Goal: Answer question/provide support: Share knowledge or assist other users

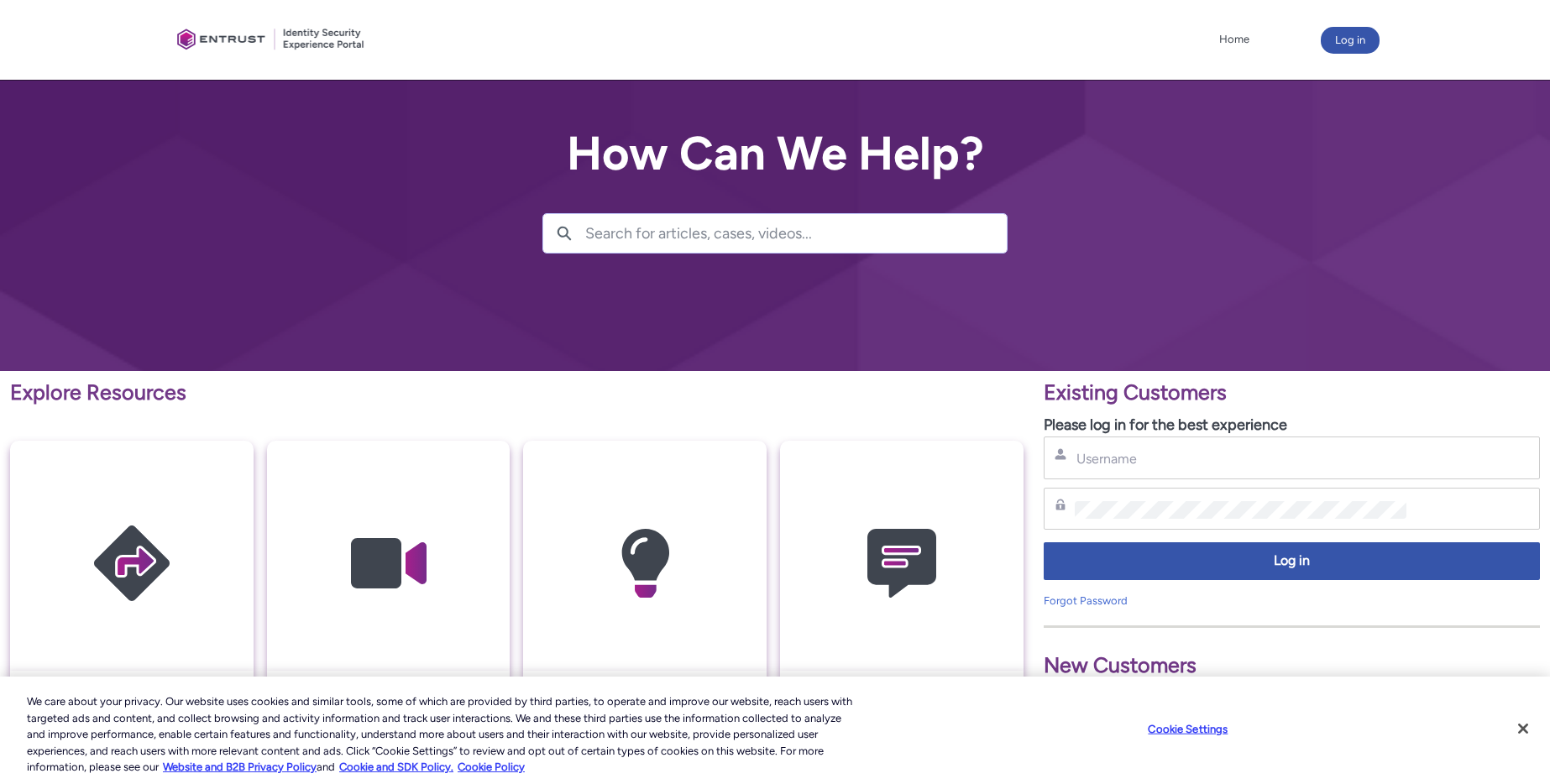
click at [1146, 469] on div "Username" at bounding box center [1291, 458] width 496 height 43
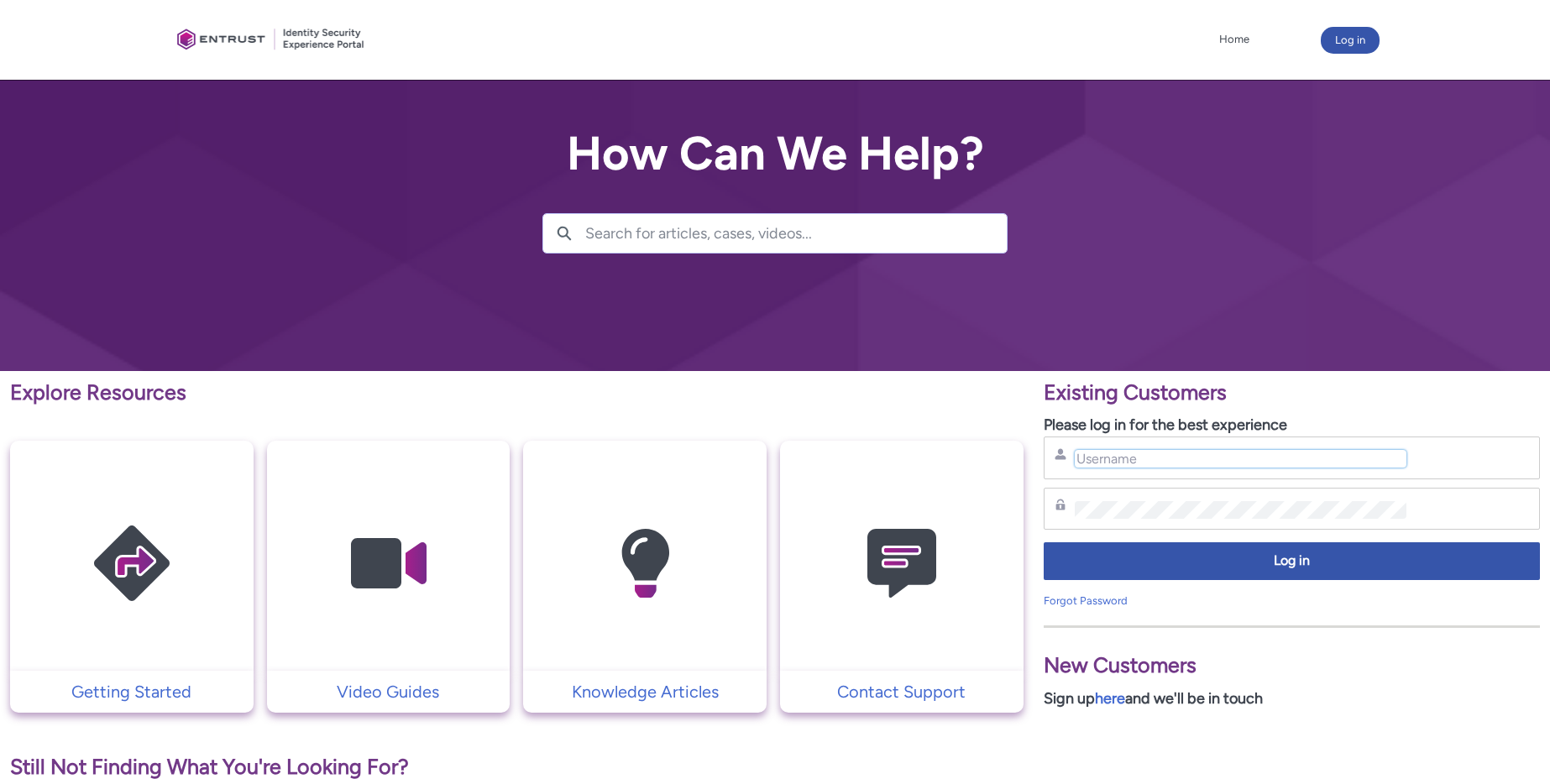
click at [1146, 462] on input "Username" at bounding box center [1240, 458] width 333 height 18
type input "[EMAIL_ADDRESS][DOMAIN_NAME]"
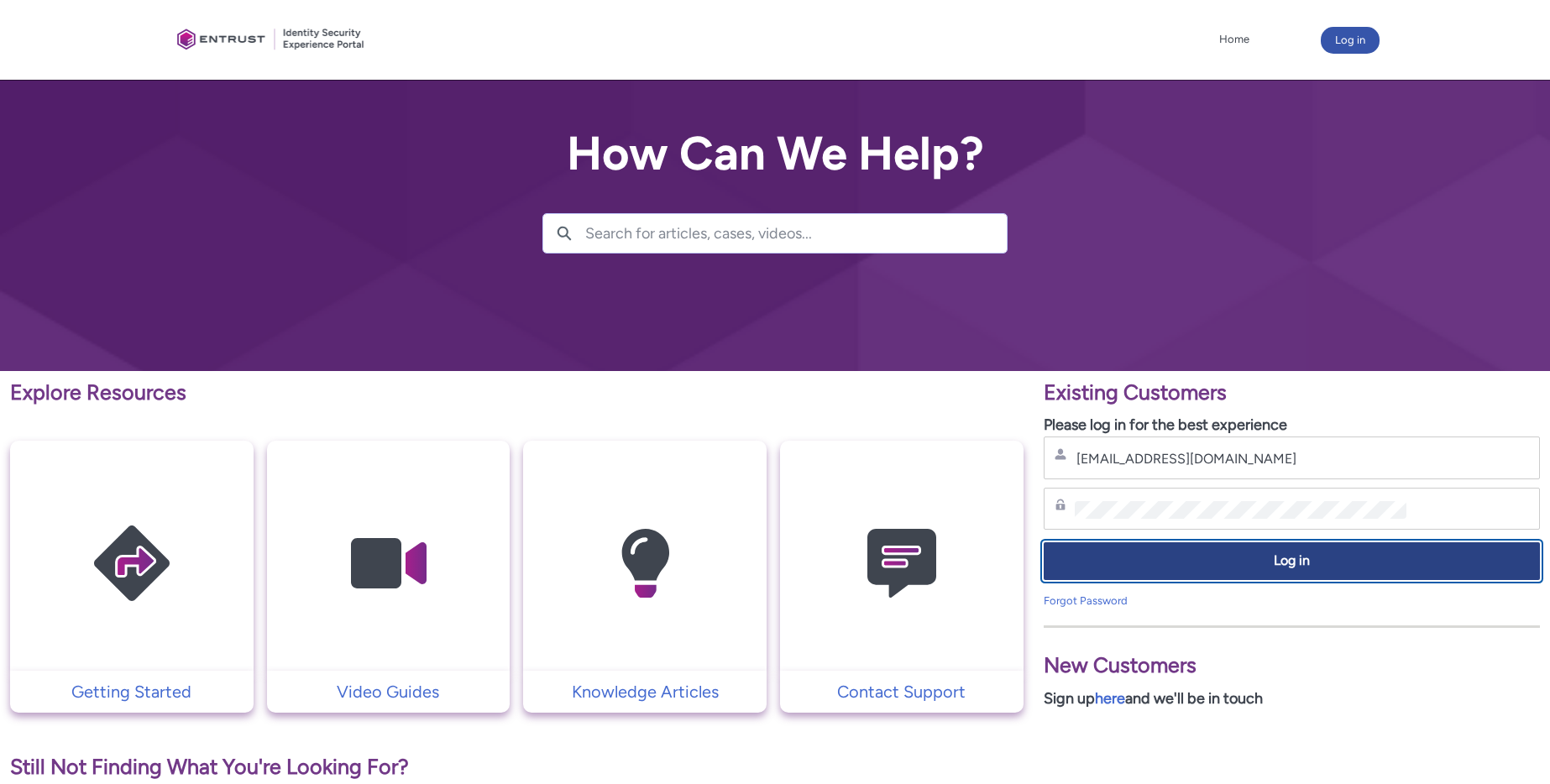
click at [1263, 560] on span "Log in" at bounding box center [1291, 561] width 475 height 19
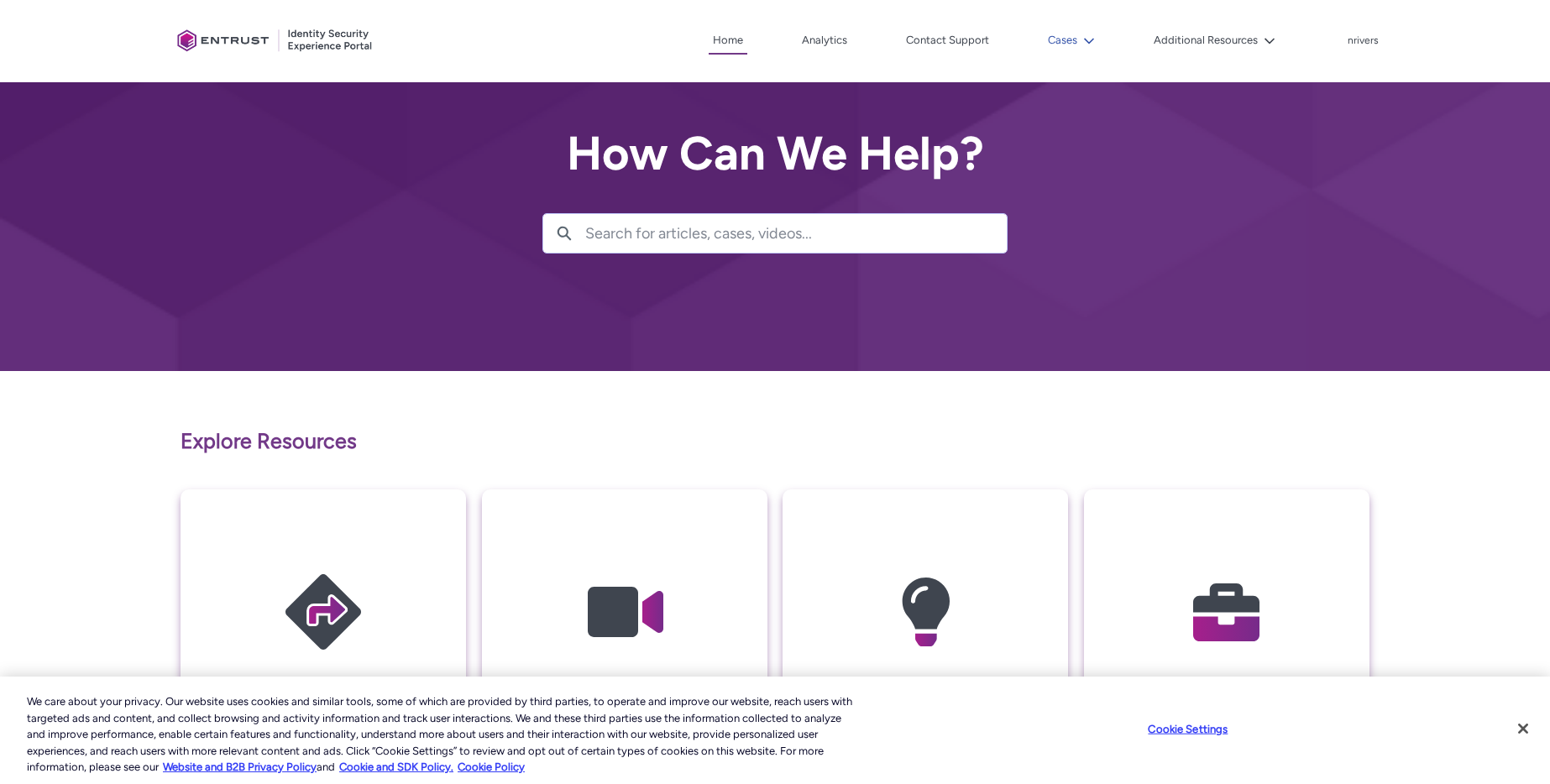
click at [1068, 38] on button "Cases" at bounding box center [1070, 41] width 55 height 25
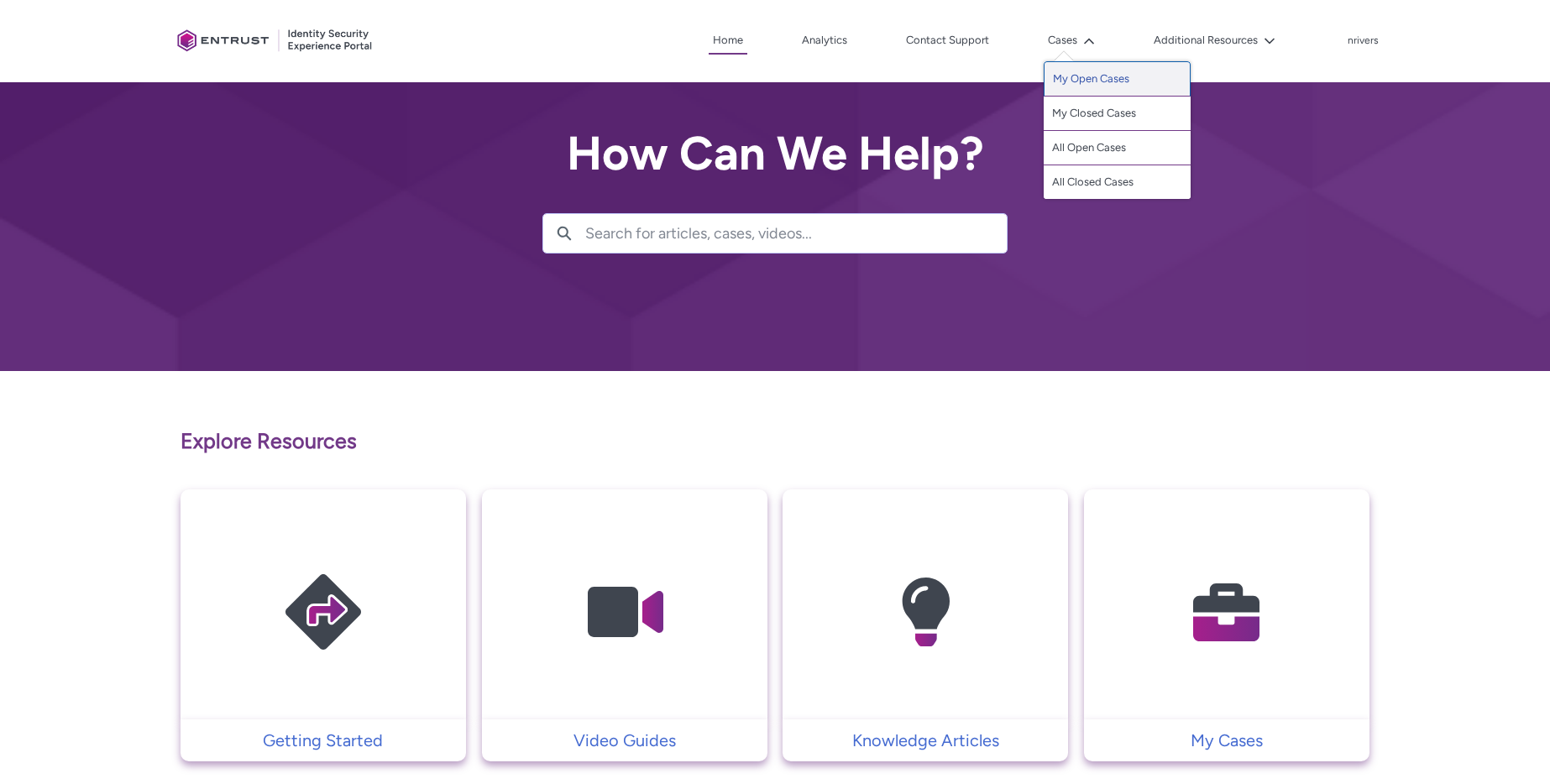
click at [1068, 74] on link "My Open Cases" at bounding box center [1117, 79] width 147 height 36
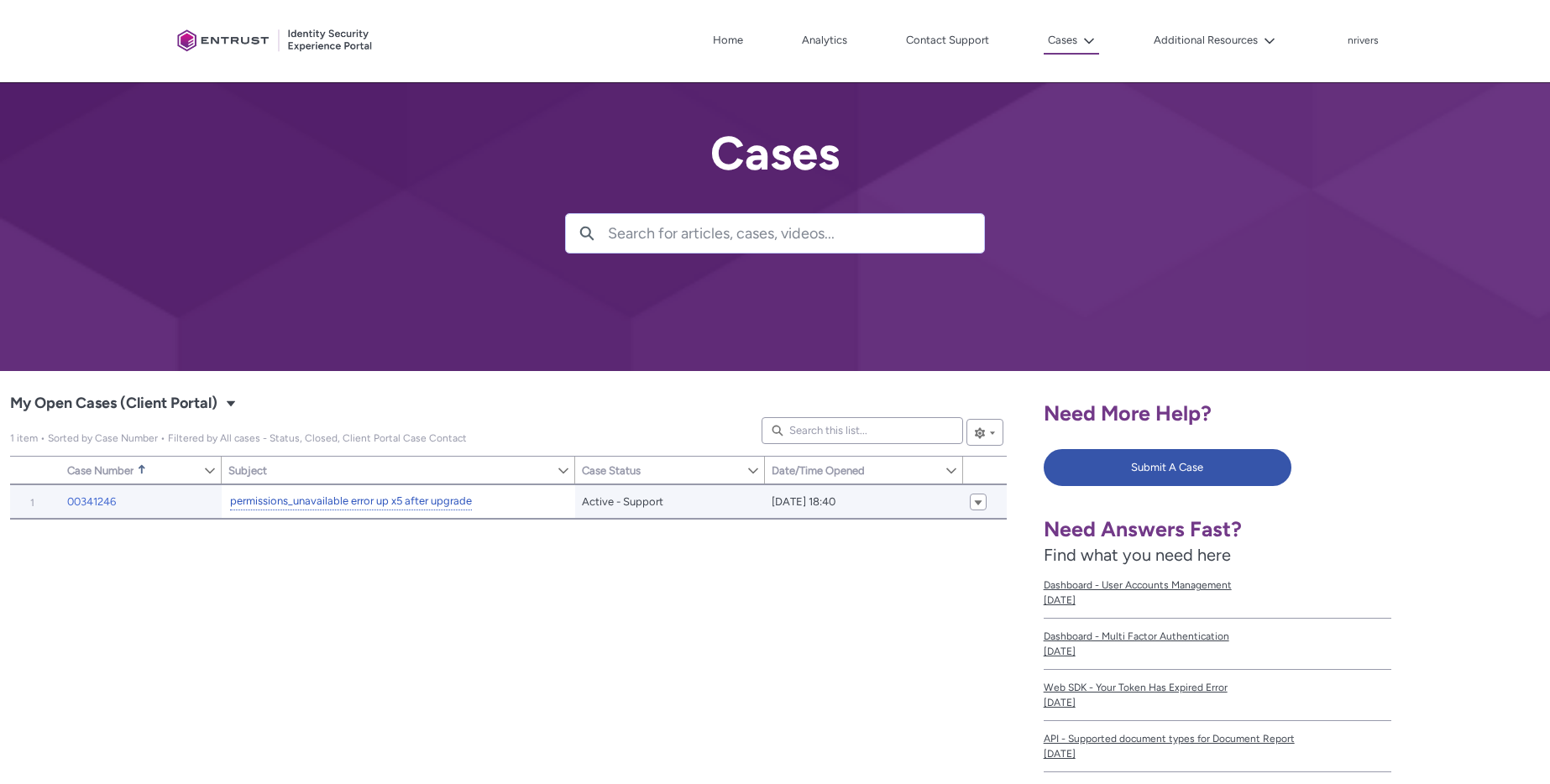
click at [330, 501] on link "permissions_unavailable error up x5 after upgrade" at bounding box center [351, 502] width 242 height 18
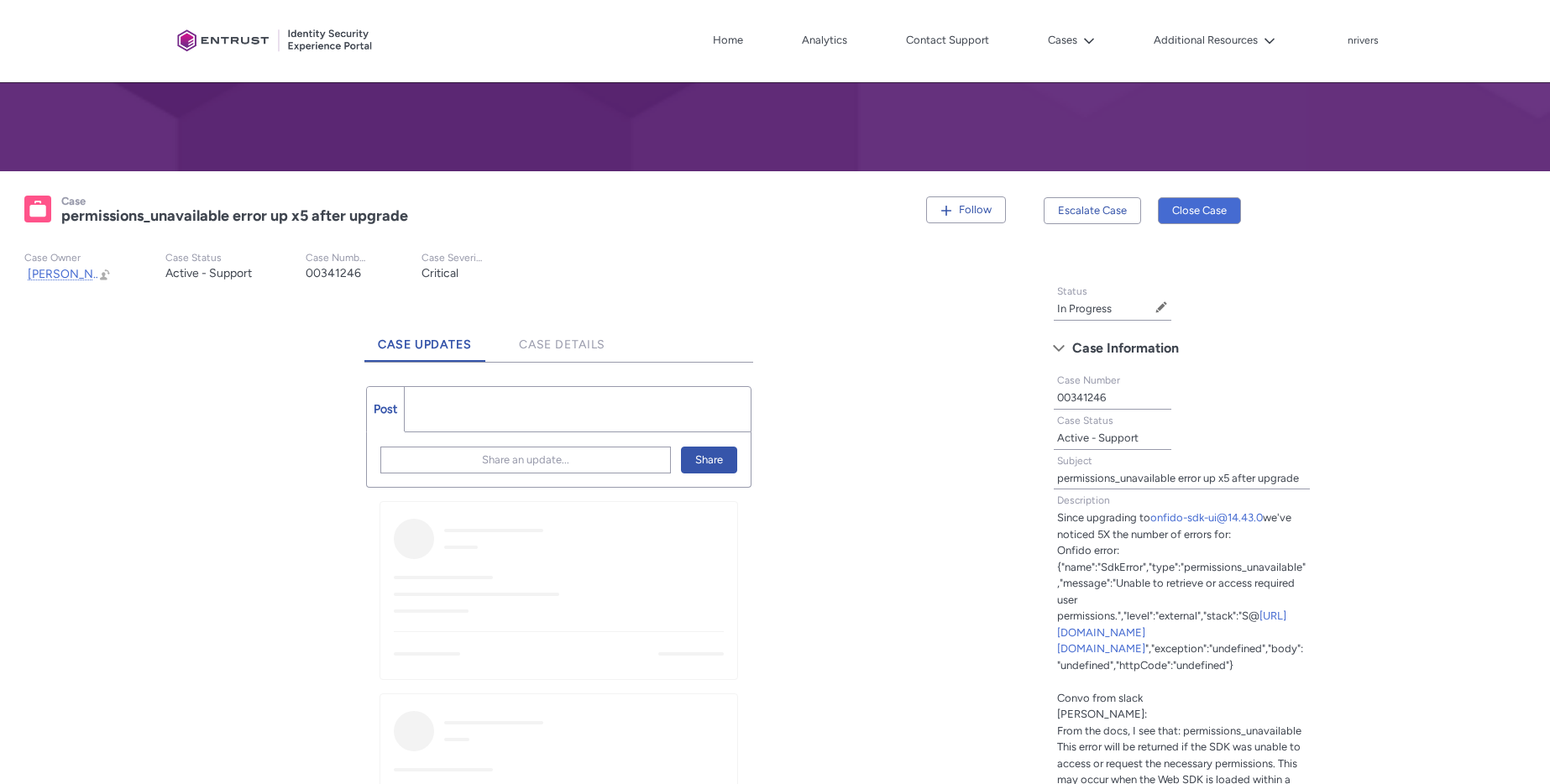
scroll to position [263, 0]
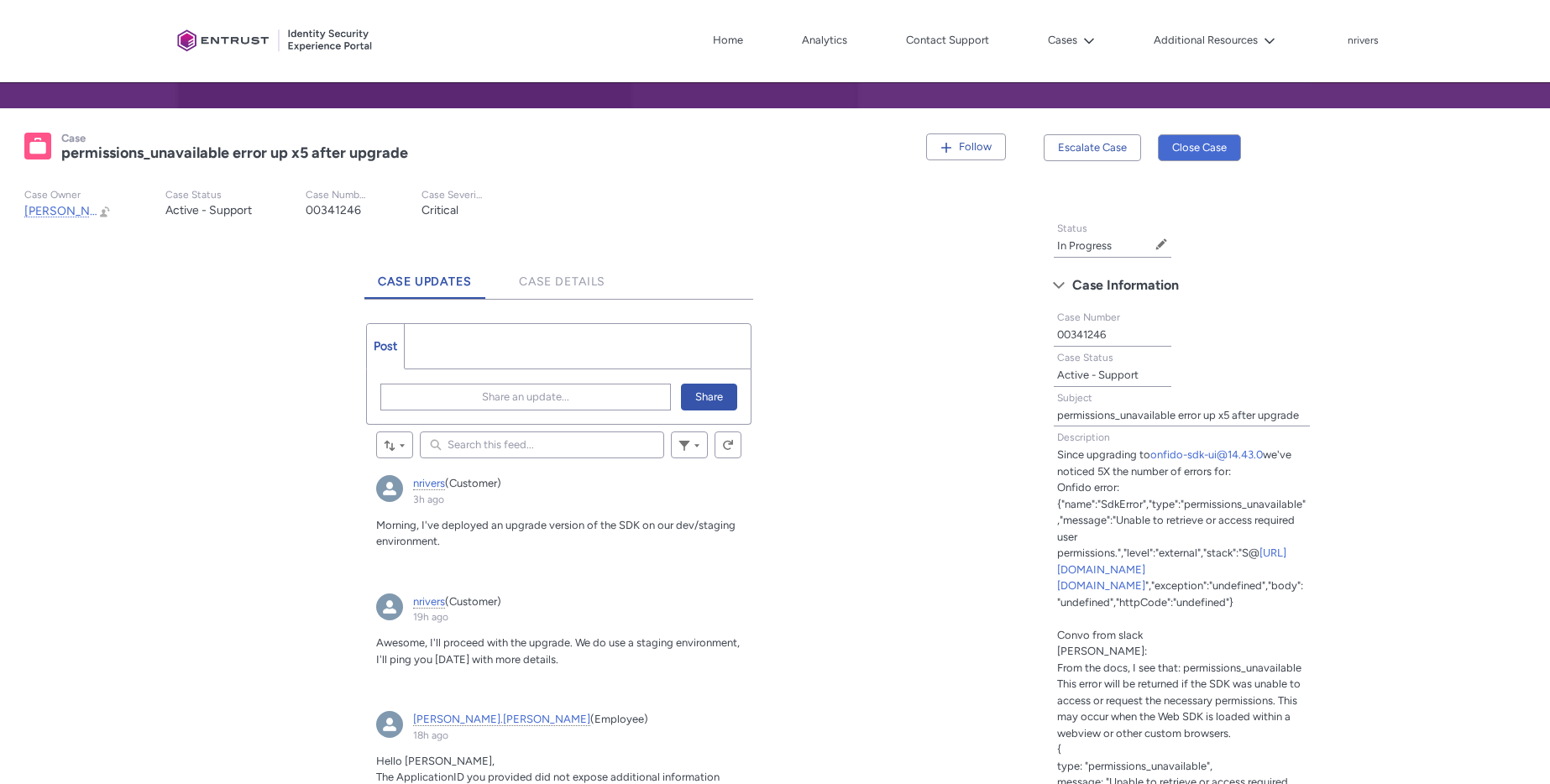
click at [499, 349] on ul "Post More" at bounding box center [558, 346] width 385 height 47
click at [475, 400] on button "Share an update..." at bounding box center [525, 397] width 290 height 27
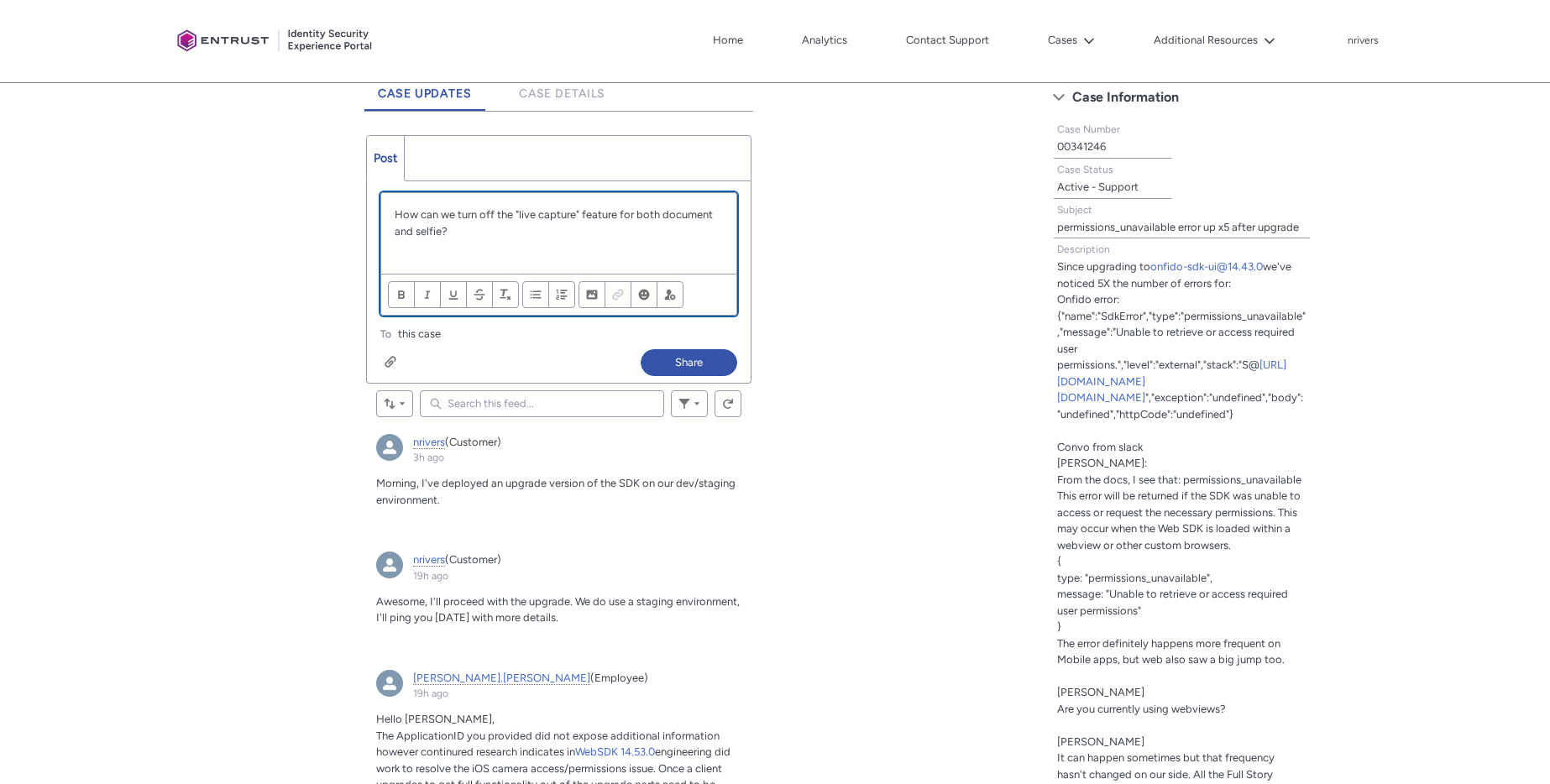
scroll to position [489, 0]
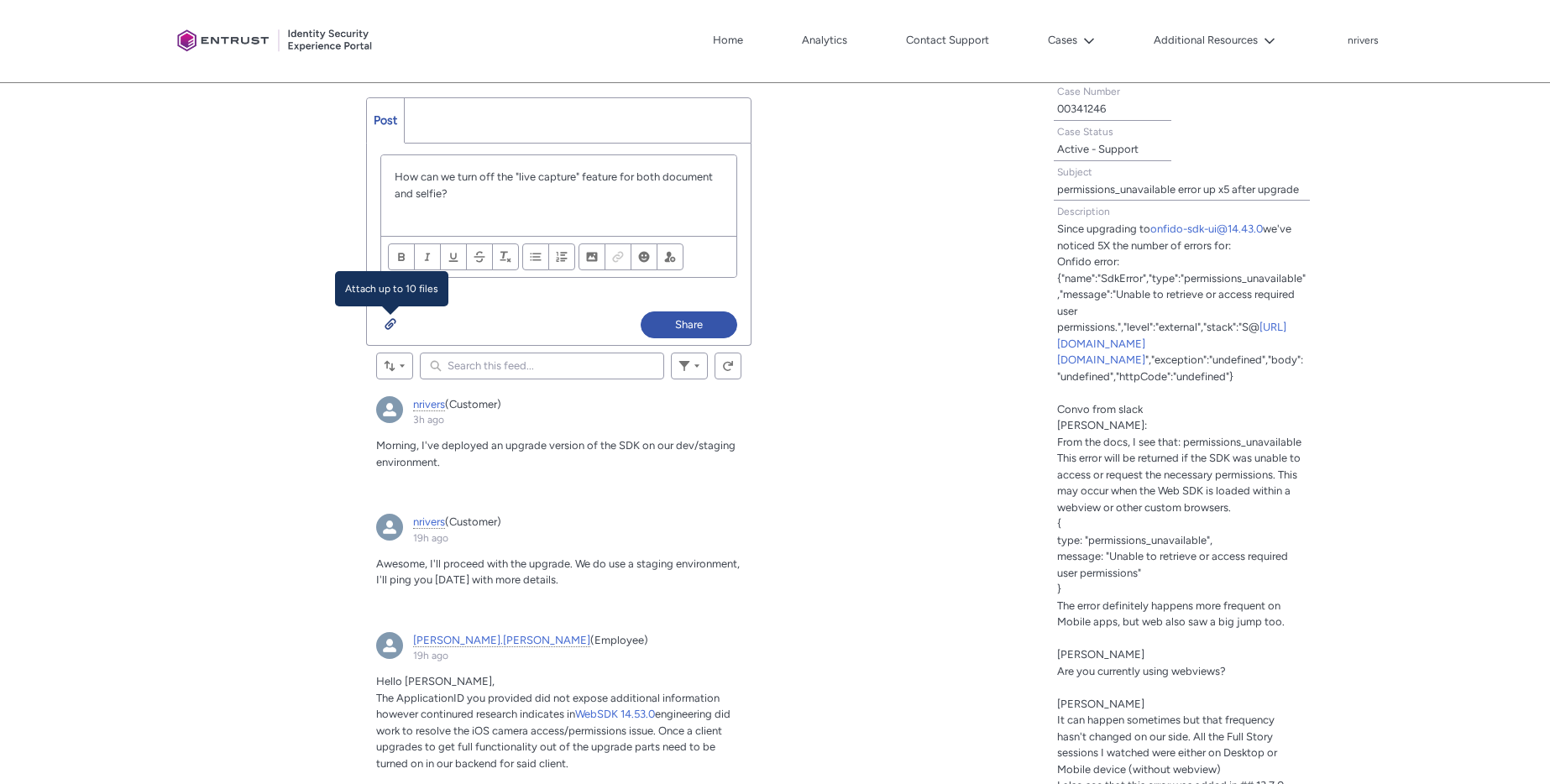
click at [398, 319] on div "Attach up to 10 files Attach up to 10 files" at bounding box center [511, 323] width 261 height 24
click at [391, 321] on div "Chatter Publisher" at bounding box center [390, 323] width 12 height 14
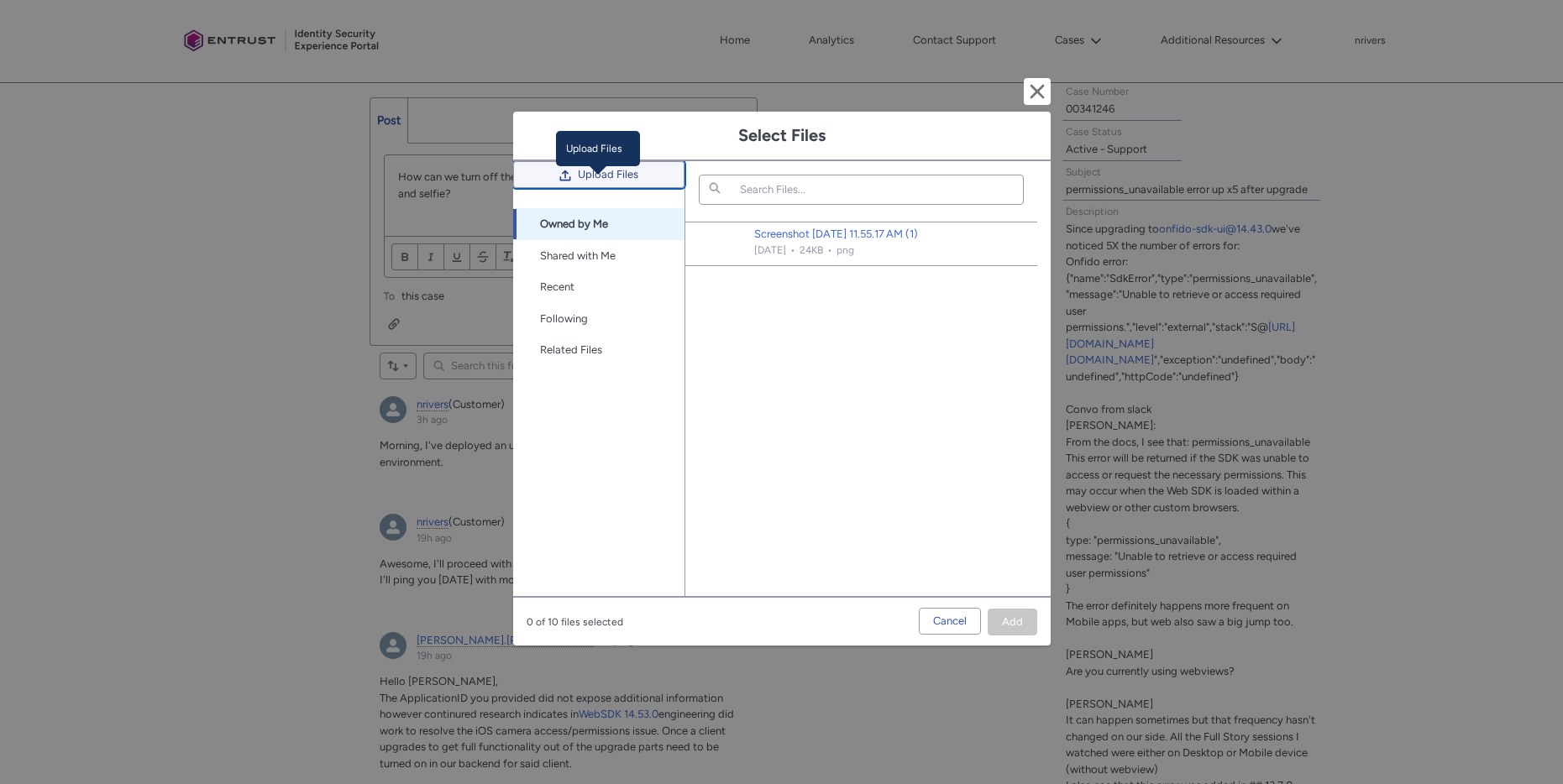
click at [604, 187] on span "Upload Files" at bounding box center [608, 175] width 60 height 25
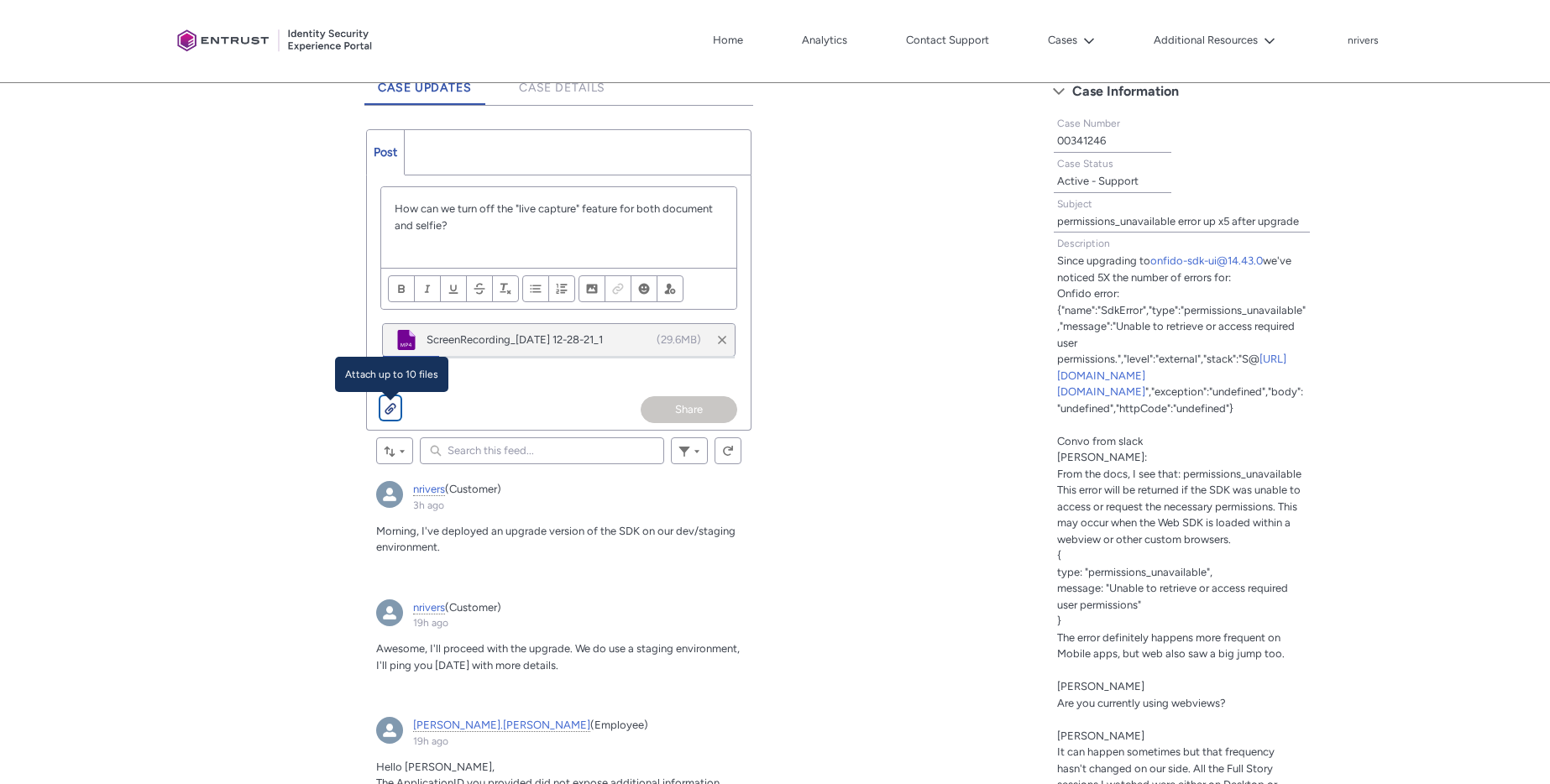
scroll to position [455, 0]
click at [491, 240] on div "How can we turn off the "live capture" feature for both document and selfie?" at bounding box center [559, 228] width 355 height 80
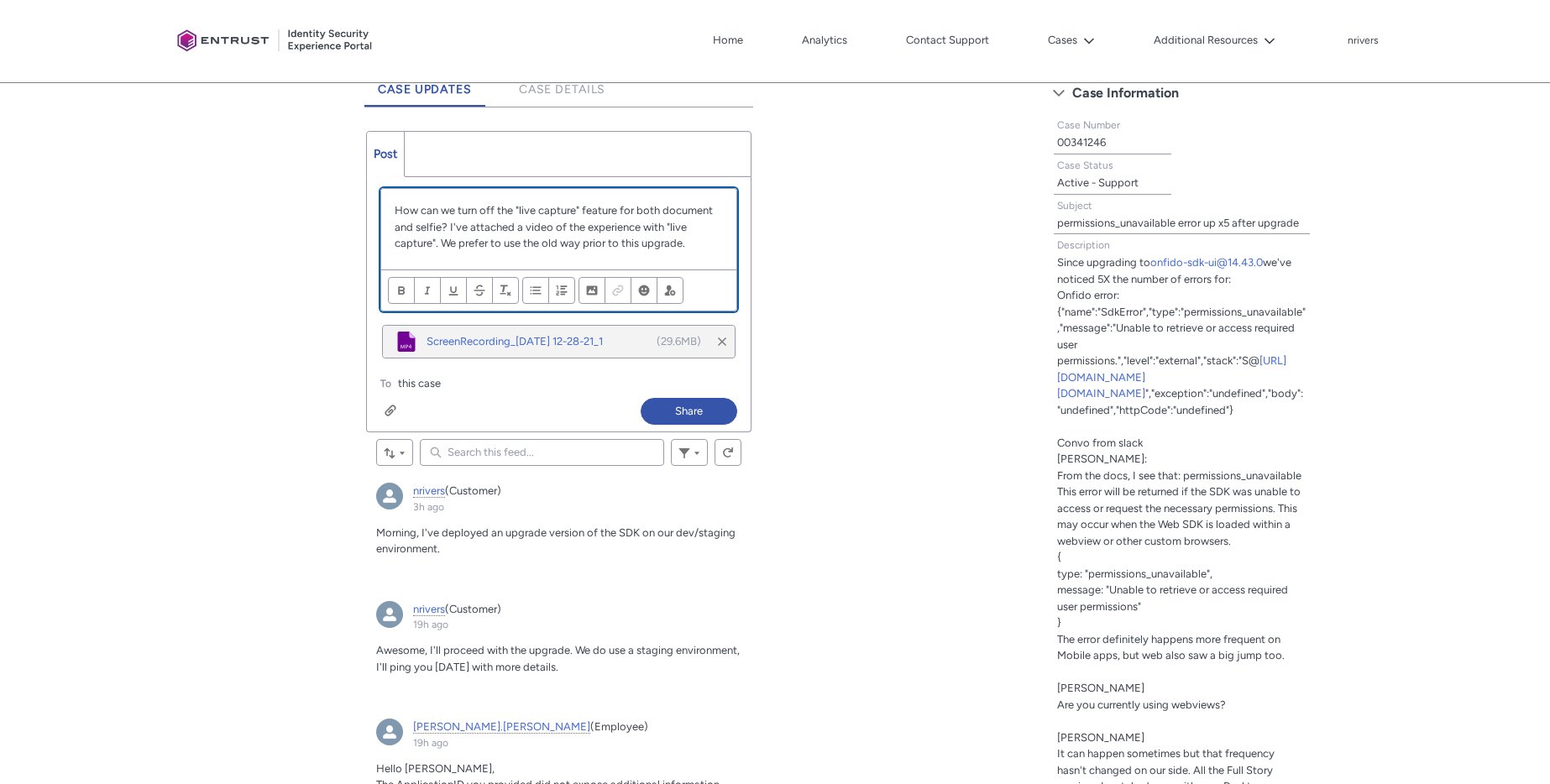
click at [699, 242] on p "How can we turn off the "live capture" feature for both document and selfie? I'…" at bounding box center [558, 227] width 328 height 50
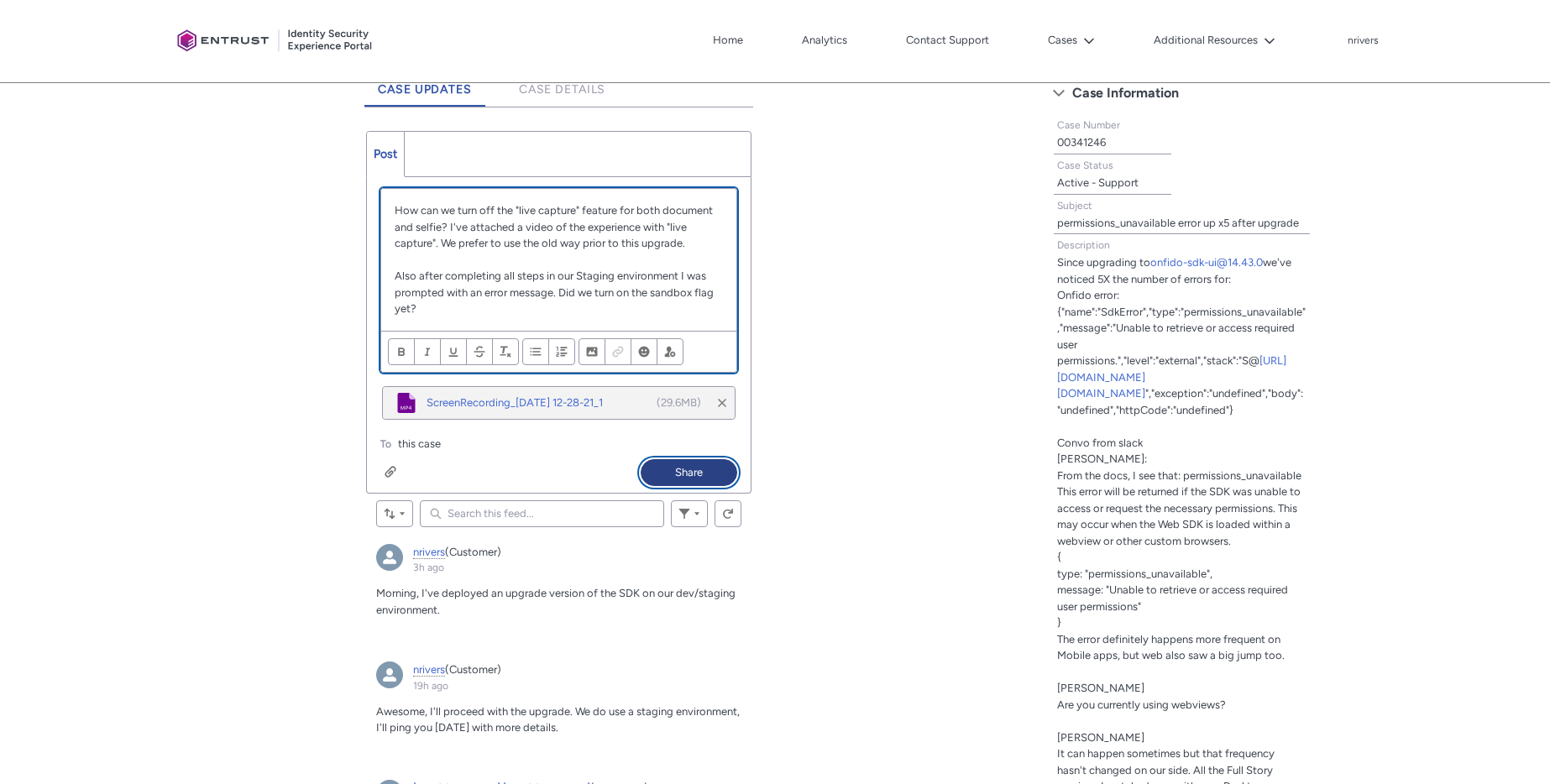
click at [692, 471] on button "Share" at bounding box center [689, 473] width 96 height 27
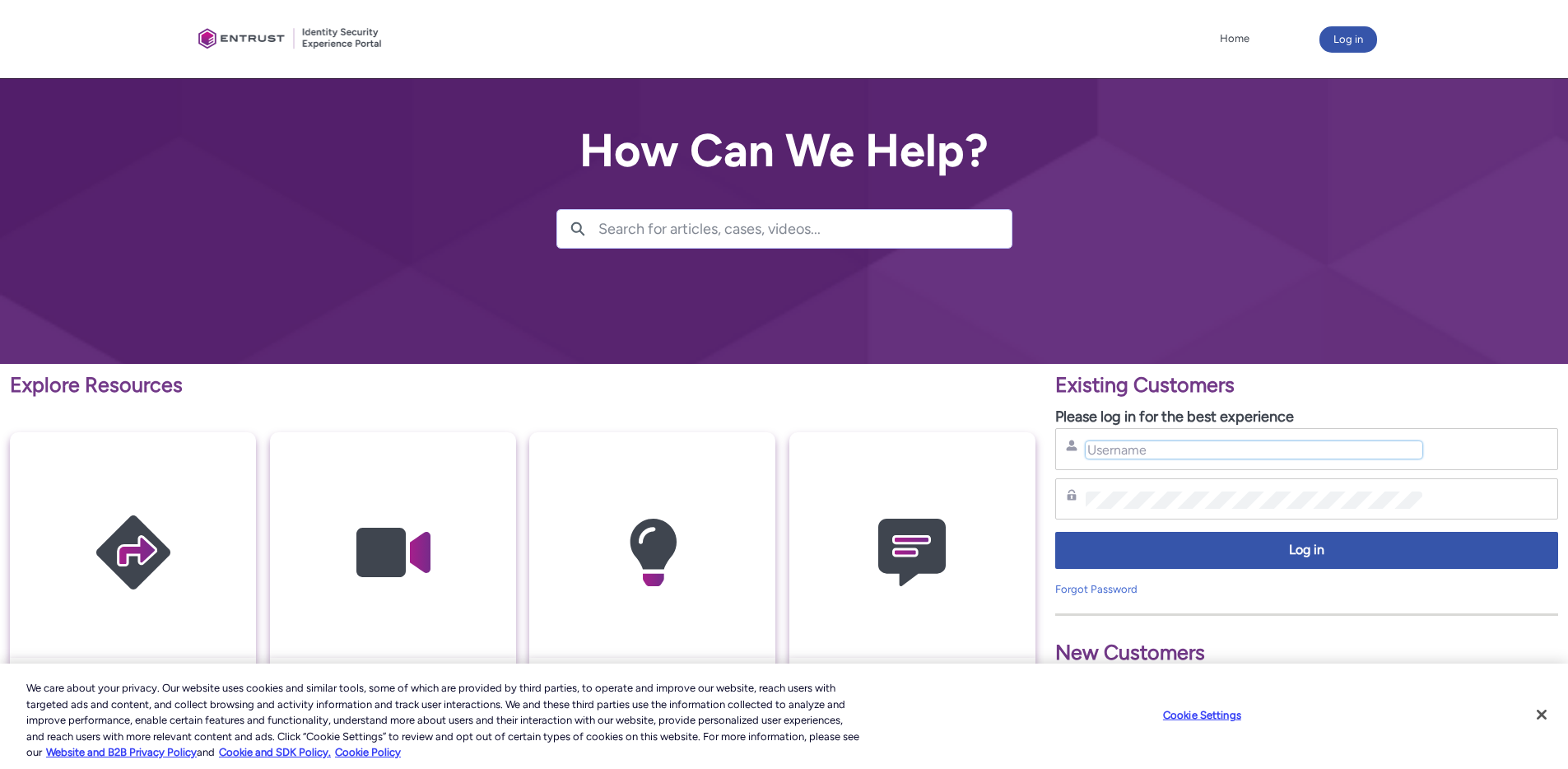
click at [1186, 455] on input "Username" at bounding box center [1254, 450] width 337 height 17
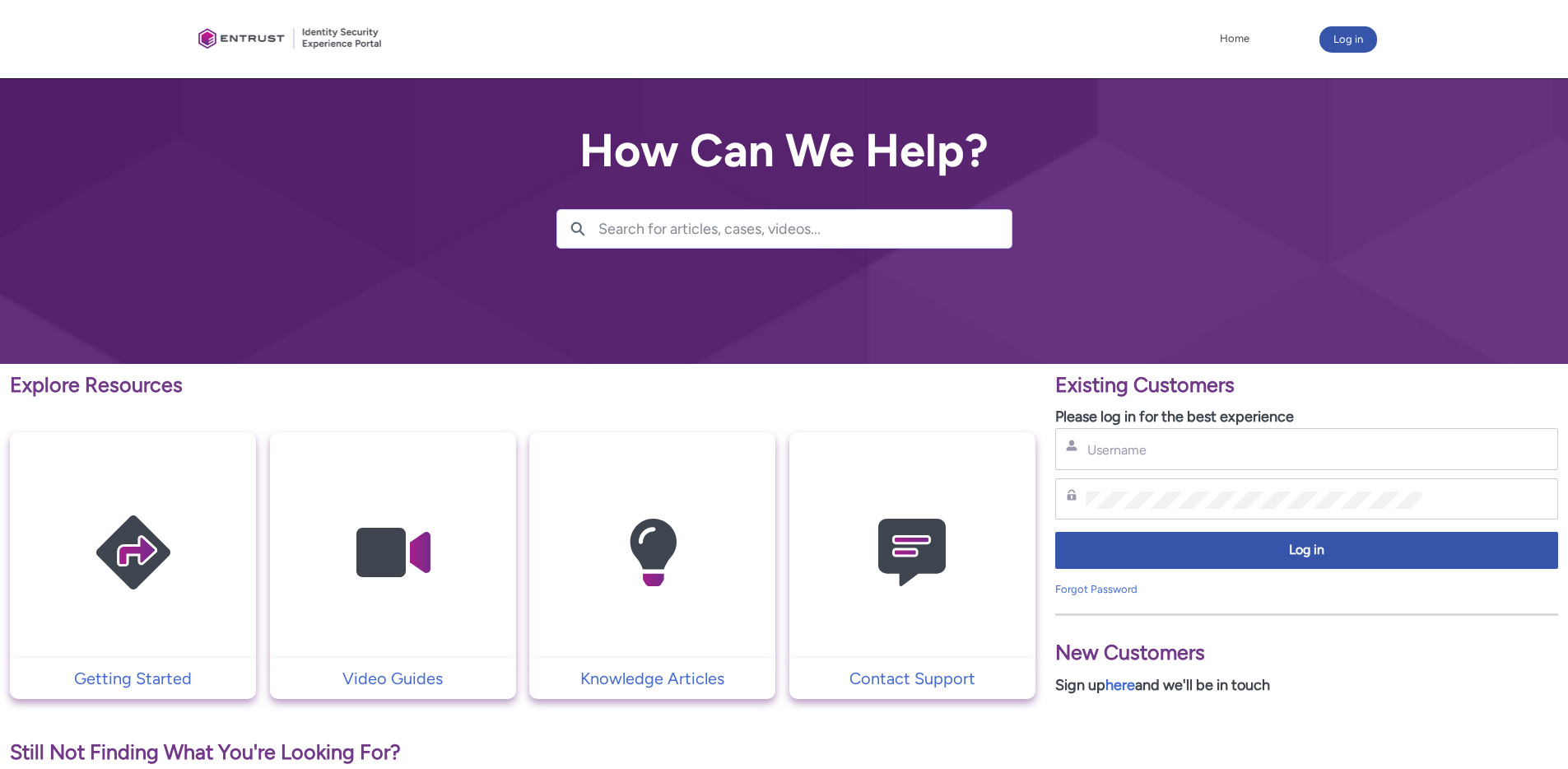
click at [1230, 461] on div "Username" at bounding box center [1307, 449] width 503 height 42
click at [1228, 455] on input "Username" at bounding box center [1254, 450] width 337 height 17
type input "[EMAIL_ADDRESS][DOMAIN_NAME]"
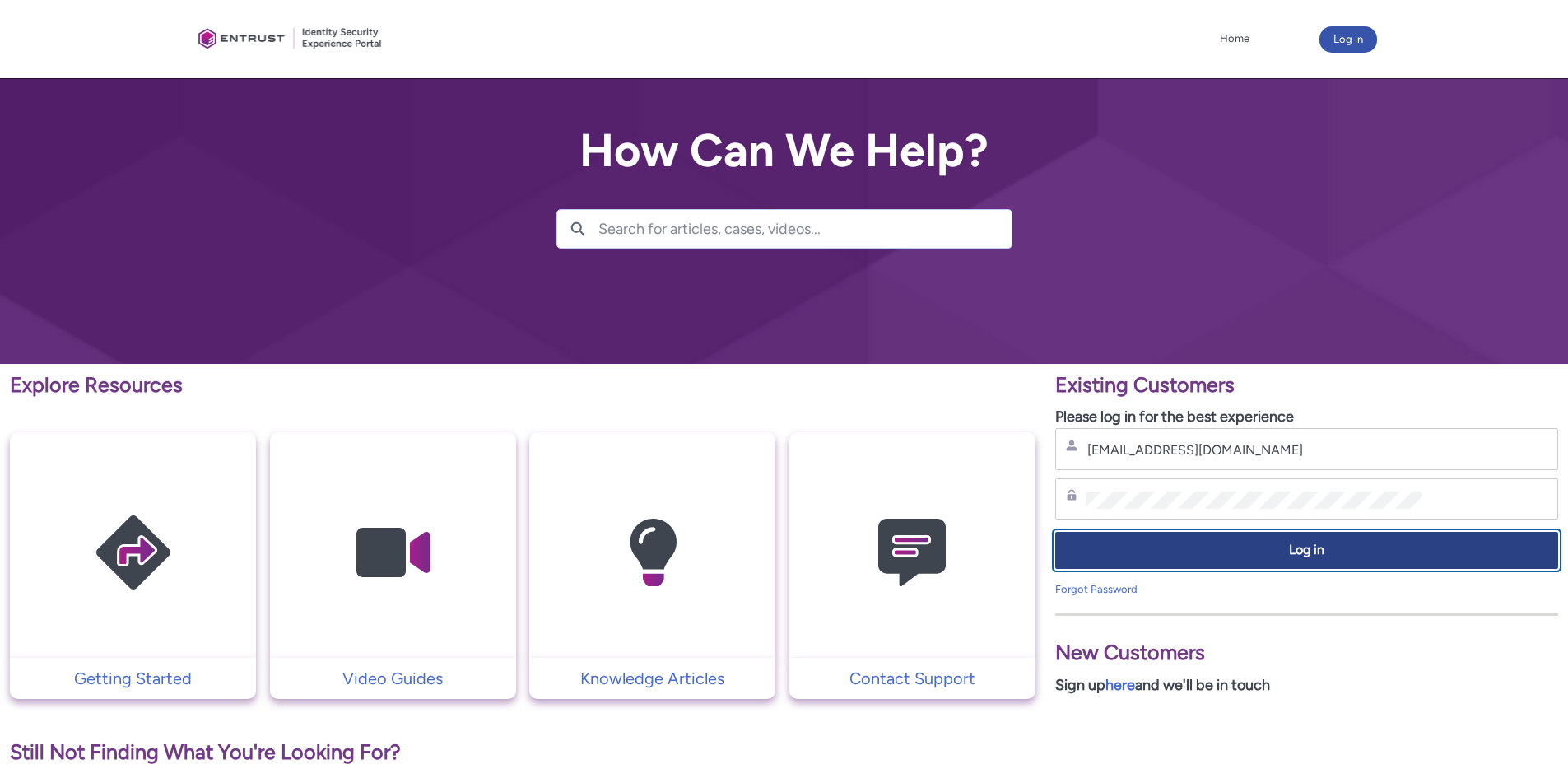
click at [1267, 534] on button "Log in" at bounding box center [1307, 550] width 503 height 37
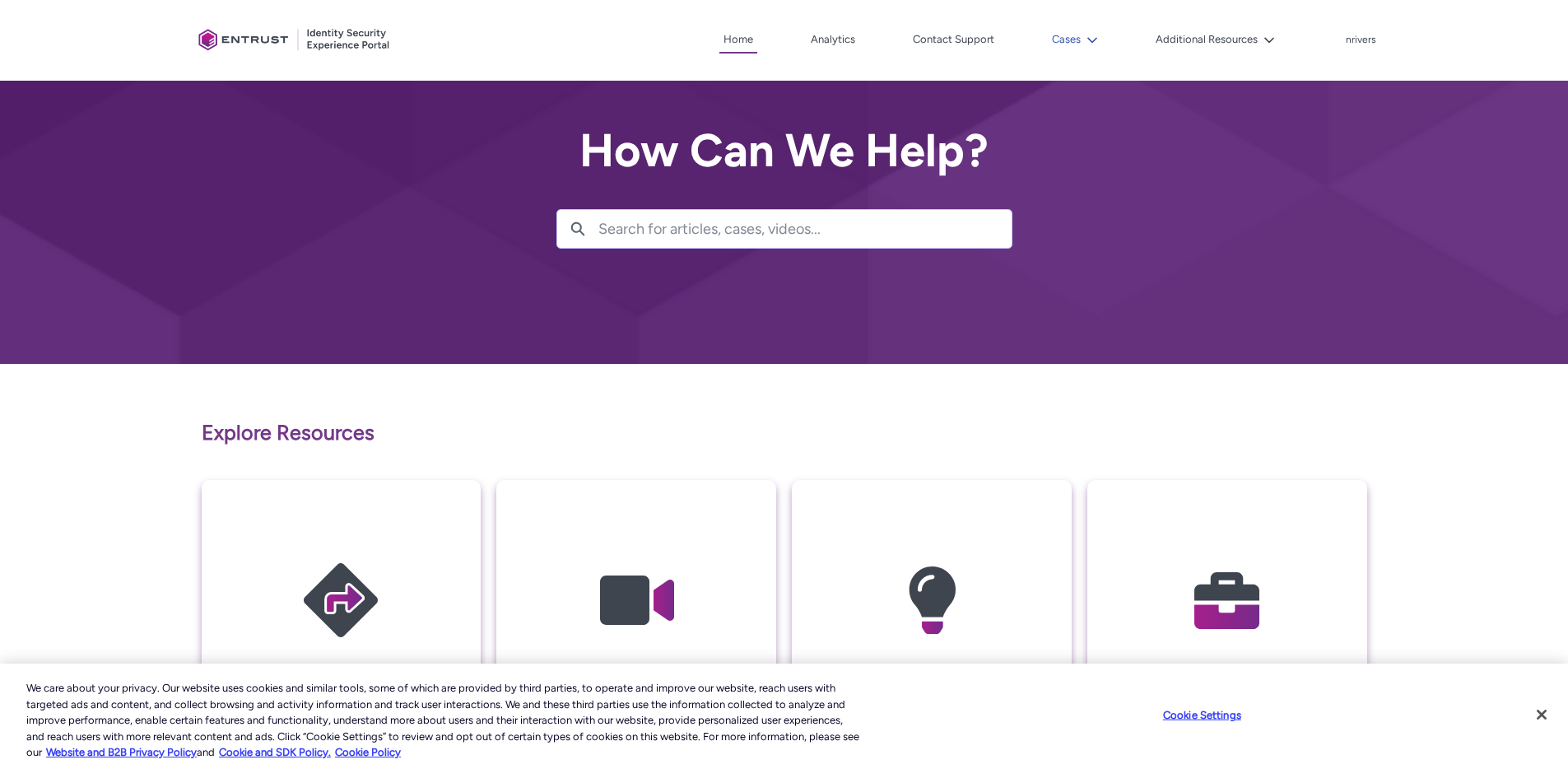
click at [1078, 45] on button "Cases" at bounding box center [1074, 40] width 54 height 25
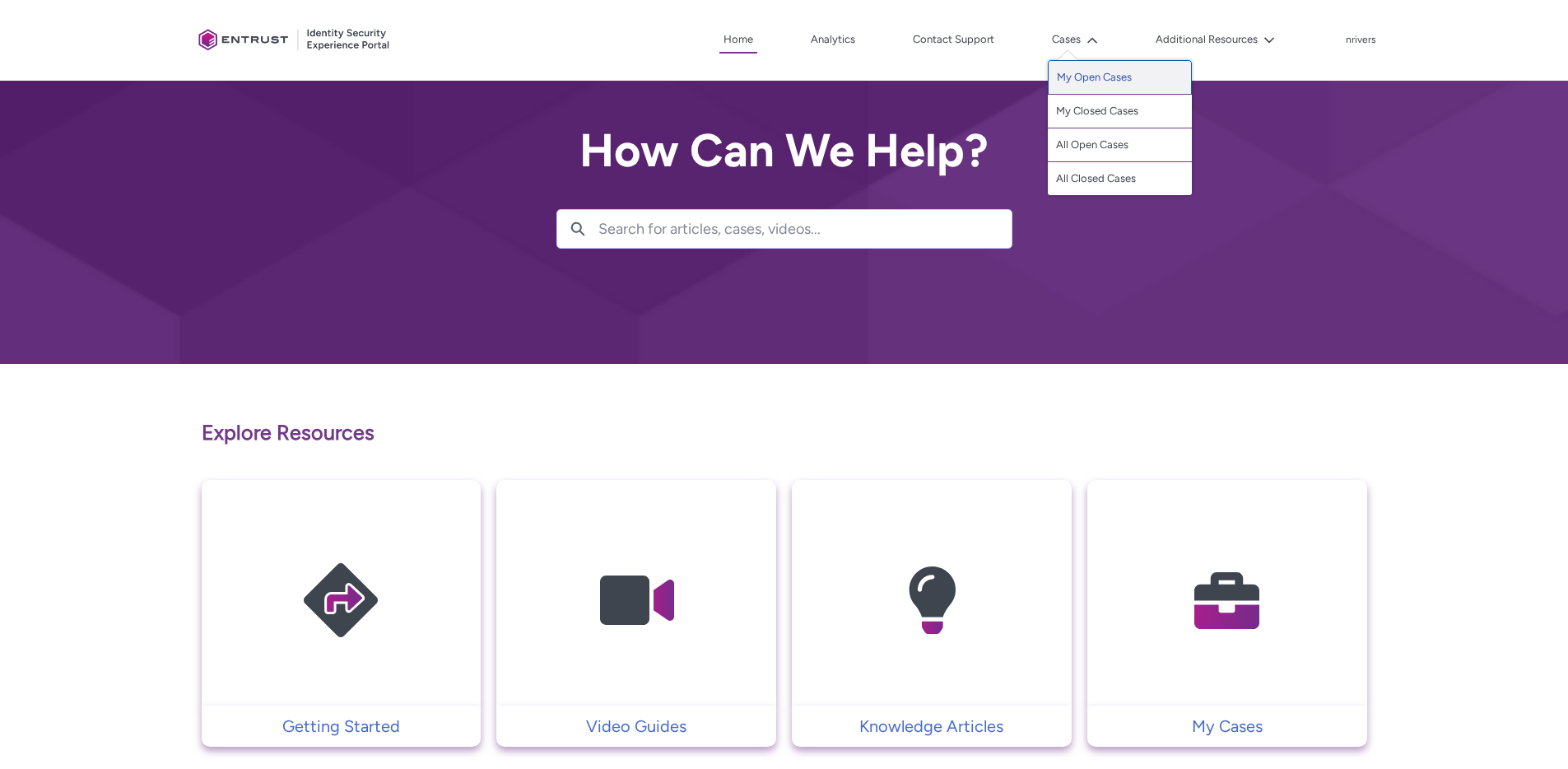
click at [1074, 80] on link "My Open Cases" at bounding box center [1120, 77] width 144 height 35
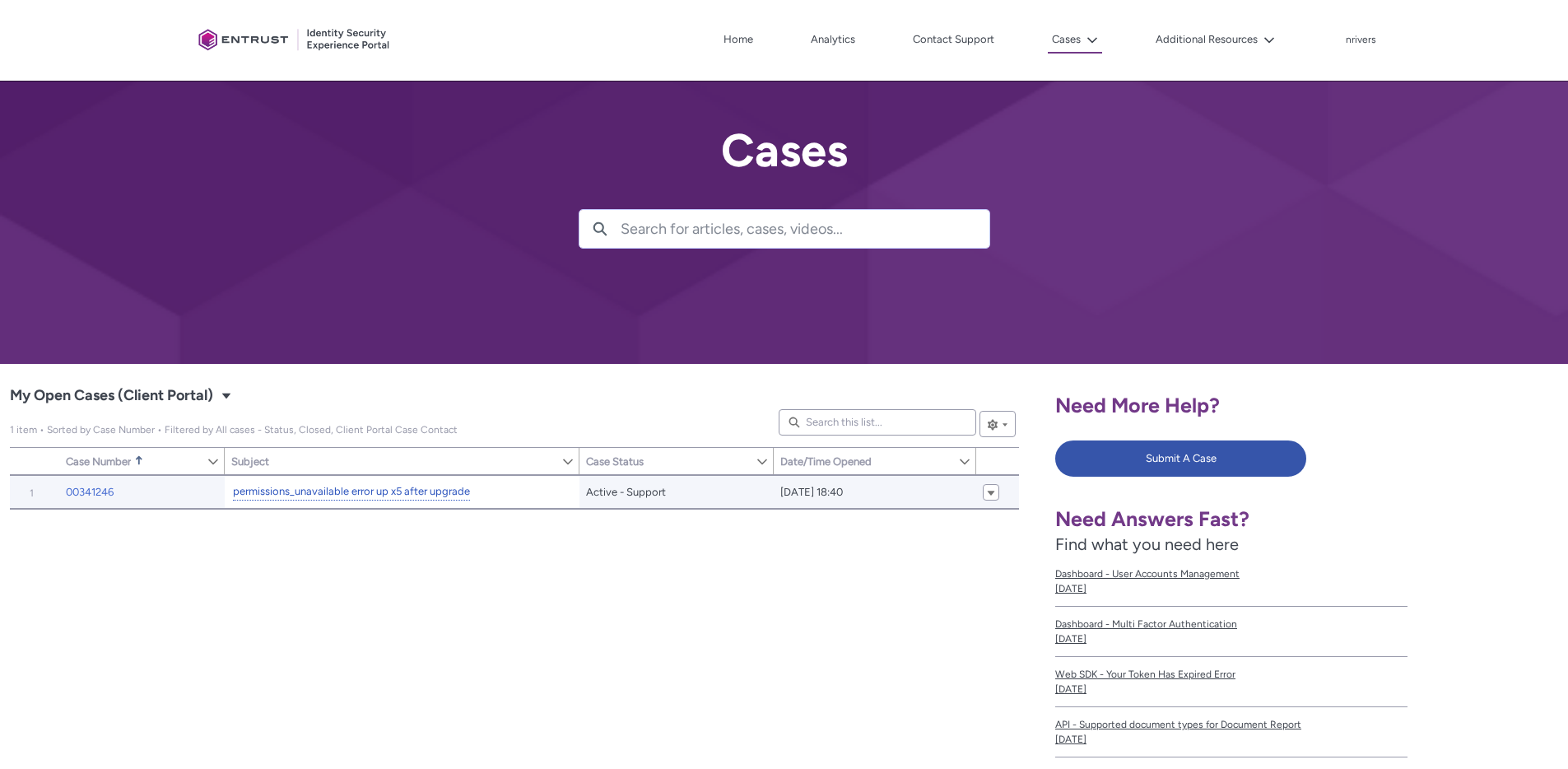
click at [344, 489] on link "permissions_unavailable error up x5 after upgrade" at bounding box center [352, 492] width 237 height 17
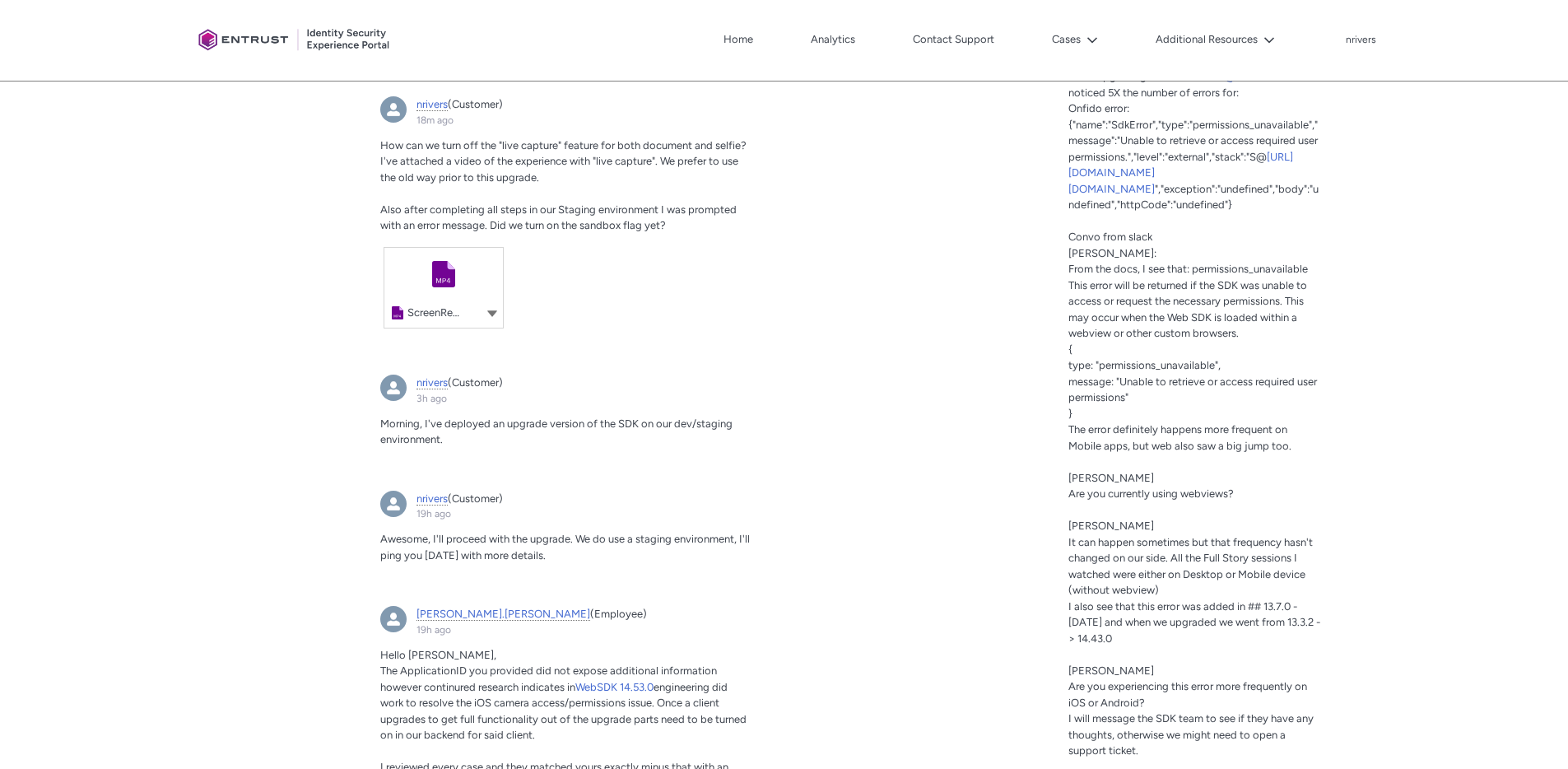
scroll to position [594, 0]
